Goal: Download file/media

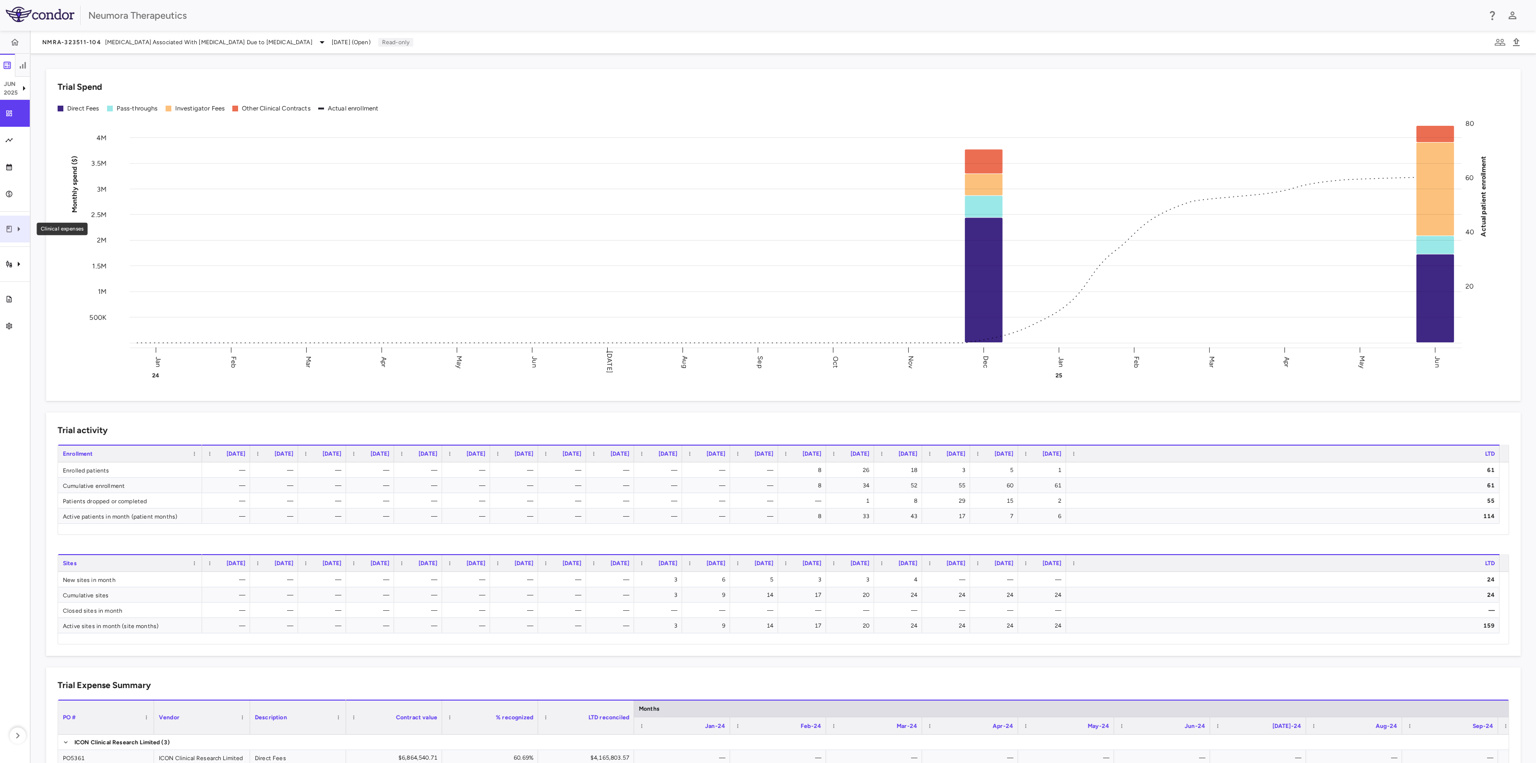
click at [18, 229] on icon "Clinical expenses" at bounding box center [19, 229] width 2 height 5
click at [84, 251] on link "CRO ICON Clinical Research Limited" at bounding box center [102, 257] width 144 height 15
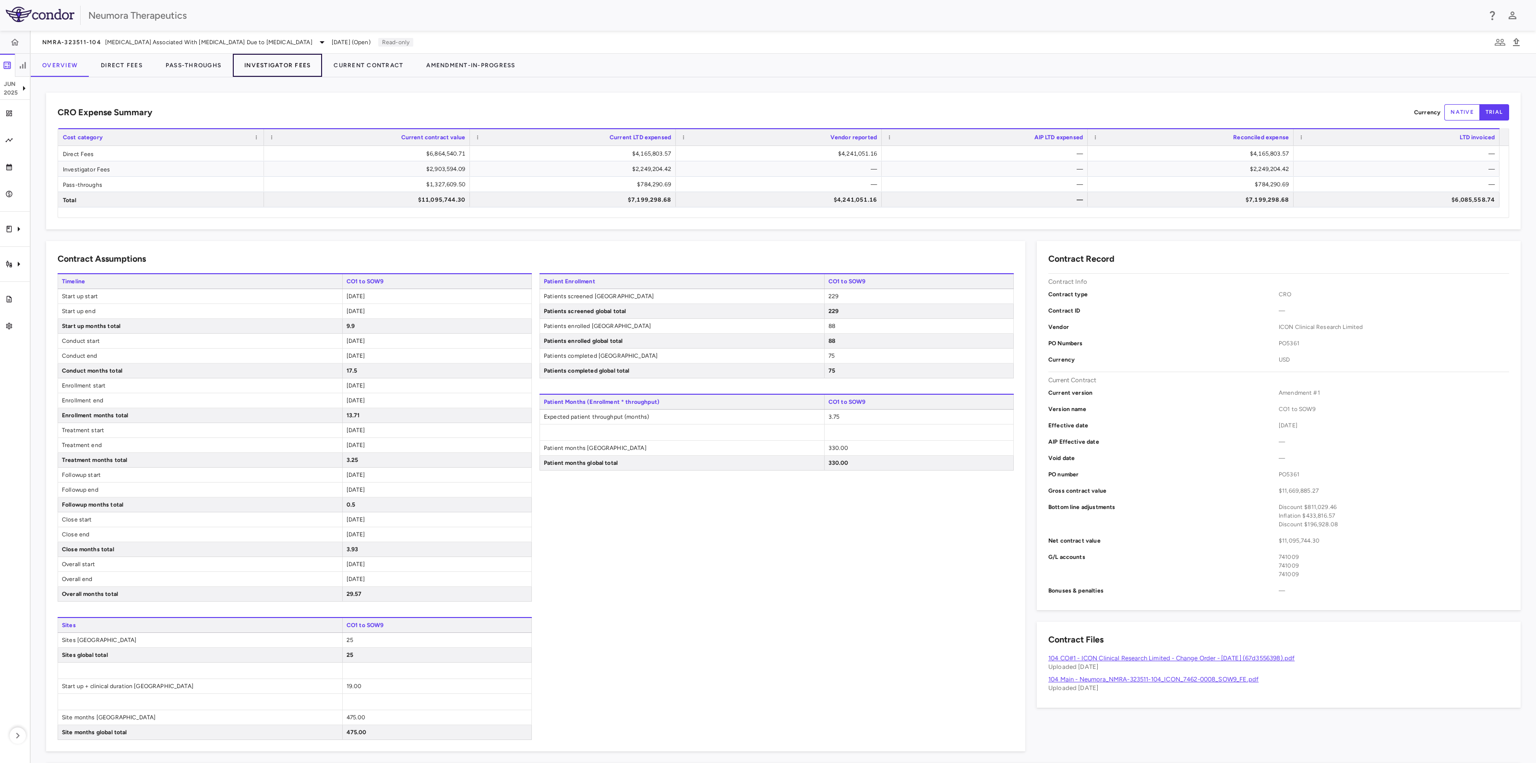
click at [304, 63] on button "Investigator Fees" at bounding box center [277, 65] width 89 height 23
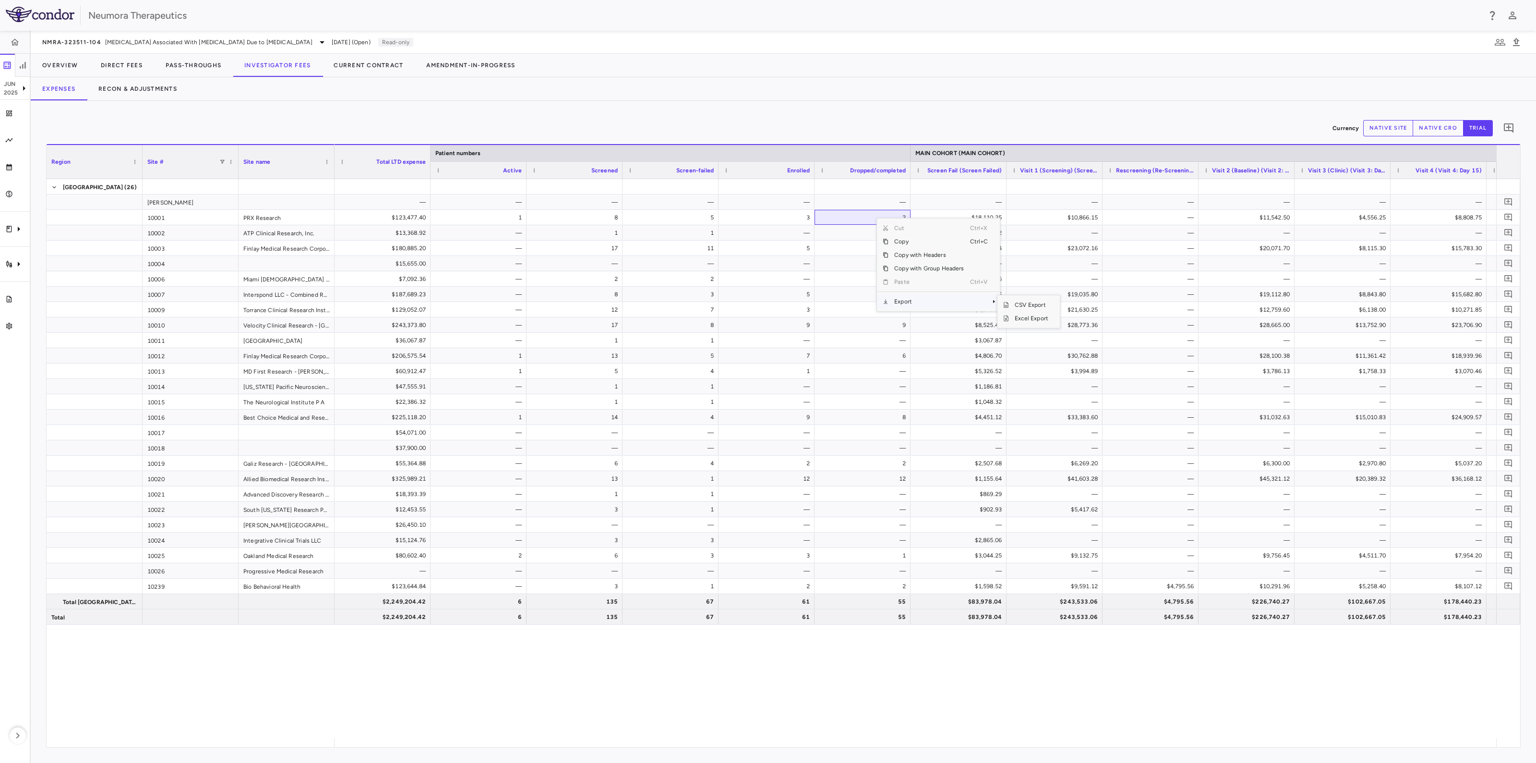
click at [907, 301] on span "Export" at bounding box center [929, 301] width 81 height 13
click at [1034, 320] on span "Excel Export" at bounding box center [1031, 318] width 45 height 13
